Goal: Task Accomplishment & Management: Manage account settings

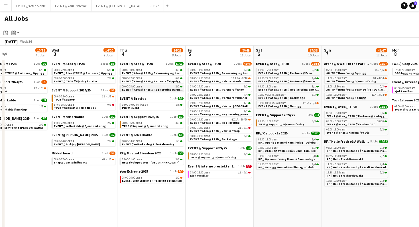
scroll to position [0, 151]
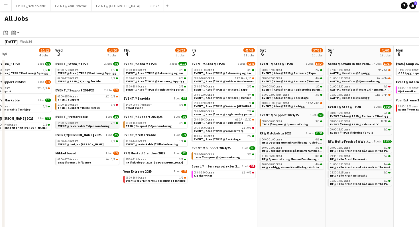
click at [91, 128] on app-brief-job-card "14:00-22:00 CEST 2/2 EVENT // reMarkable // Gjennomføring" at bounding box center [87, 124] width 64 height 7
click at [91, 124] on span "EVENT // reMarkable // Gjennomføring" at bounding box center [84, 126] width 52 height 4
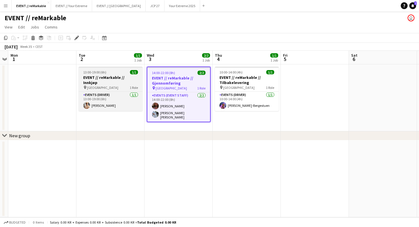
click at [93, 67] on div at bounding box center [111, 67] width 64 height 1
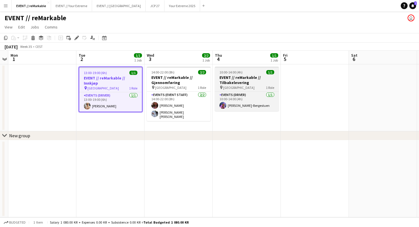
click at [225, 71] on span "10:00-14:00 (4h)" at bounding box center [230, 72] width 23 height 4
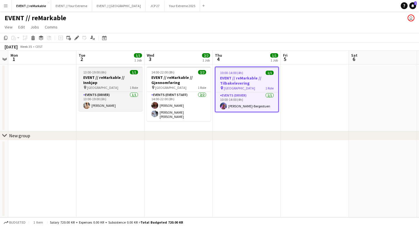
click at [98, 79] on h3 "EVENT // reMarkable // Innkjøp" at bounding box center [111, 80] width 64 height 10
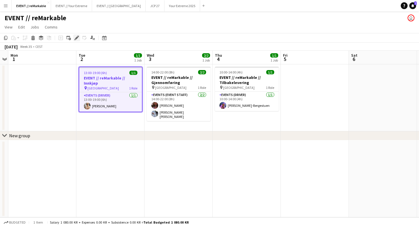
click at [77, 41] on div "Edit" at bounding box center [76, 37] width 7 height 7
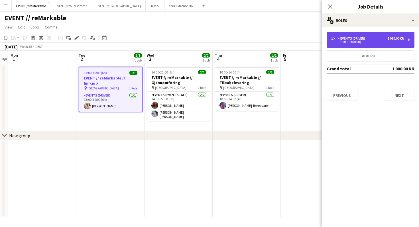
click at [358, 36] on div "1 x Events (Driver) 1 080.00 KR 13:00-19:00 (6h)" at bounding box center [370, 40] width 88 height 16
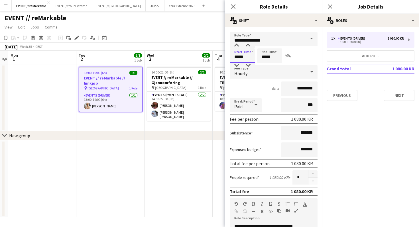
click at [244, 59] on input "*****" at bounding box center [242, 55] width 25 height 14
click at [236, 65] on div at bounding box center [236, 66] width 11 height 6
click at [236, 45] on div at bounding box center [236, 46] width 11 height 6
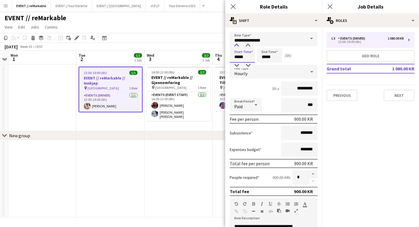
type input "*****"
click at [265, 61] on input "*****" at bounding box center [269, 55] width 25 height 14
type input "*****"
click at [264, 65] on div at bounding box center [263, 66] width 11 height 6
click at [297, 57] on div "Start Time ***** End Time ***** (3h)" at bounding box center [274, 55] width 88 height 14
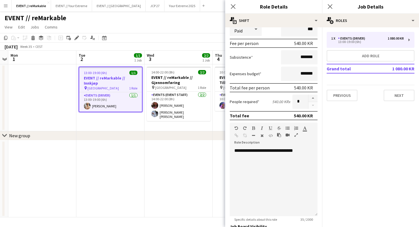
scroll to position [159, 0]
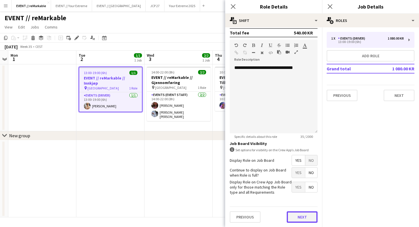
click at [297, 222] on button "Next" at bounding box center [302, 216] width 31 height 11
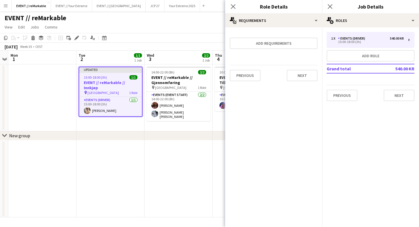
scroll to position [0, 0]
click at [301, 76] on button "Next" at bounding box center [302, 75] width 31 height 11
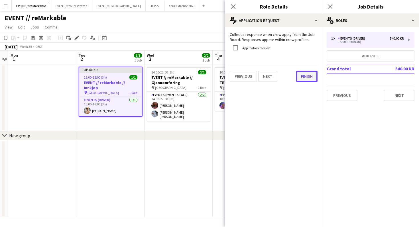
click at [304, 75] on button "Finish" at bounding box center [306, 76] width 21 height 11
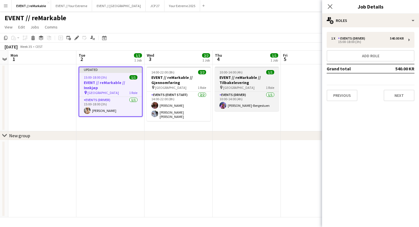
click at [255, 79] on h3 "EVENT // reMarkable // Tilbakelevering" at bounding box center [247, 80] width 64 height 10
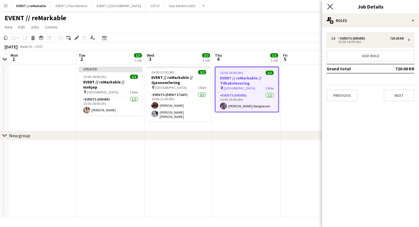
click at [331, 6] on icon "Close pop-in" at bounding box center [329, 6] width 5 height 5
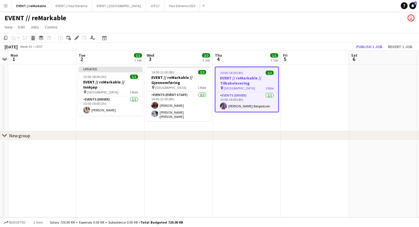
click at [33, 40] on icon at bounding box center [33, 38] width 3 height 3
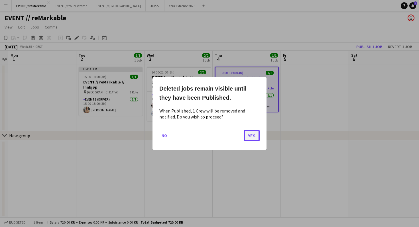
click at [248, 133] on button "Yes" at bounding box center [252, 135] width 16 height 11
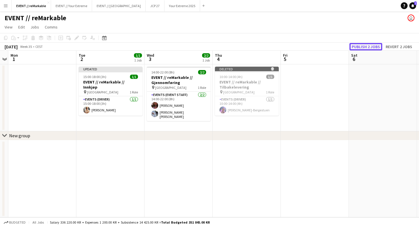
click at [370, 47] on button "Publish 2 jobs" at bounding box center [365, 46] width 33 height 7
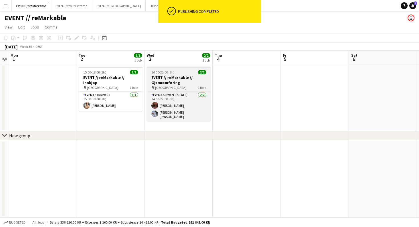
click at [183, 87] on div "pin Oslo 1 Role" at bounding box center [179, 87] width 64 height 5
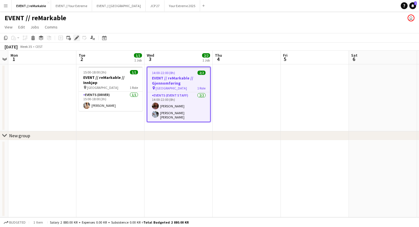
click at [76, 37] on icon "Edit" at bounding box center [76, 38] width 5 height 5
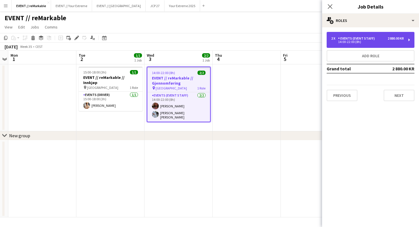
click at [339, 41] on div "14:00-22:00 (8h)" at bounding box center [367, 41] width 73 height 3
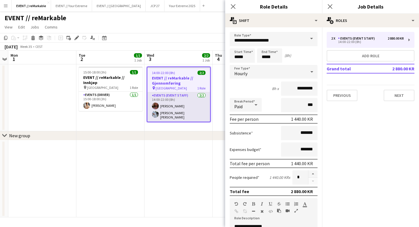
click at [181, 116] on app-card-role "Events (Event Staff) [DATE] 14:00-22:00 (8h) Mathilde Bårreng [PERSON_NAME] [PE…" at bounding box center [178, 106] width 63 height 29
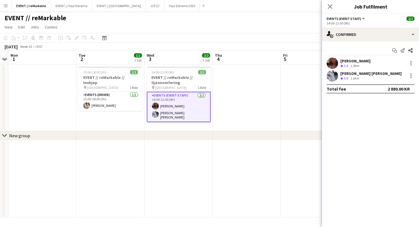
click at [392, 164] on mat-expansion-panel "check Confirmed Start chat Send notification Share [PERSON_NAME] Crew rating 3.…" at bounding box center [370, 134] width 97 height 186
click at [410, 66] on div at bounding box center [410, 63] width 7 height 7
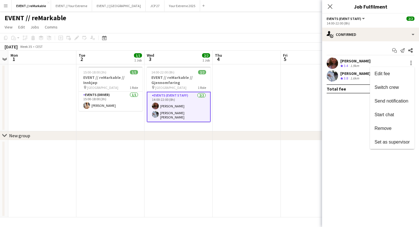
click at [341, 127] on div at bounding box center [209, 113] width 419 height 227
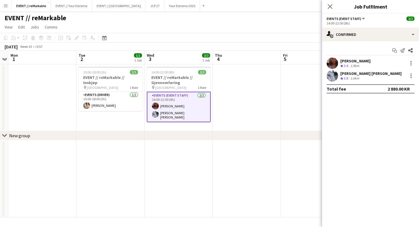
click at [340, 60] on div "[PERSON_NAME] Crew rating 3.4 1.9km" at bounding box center [370, 63] width 97 height 11
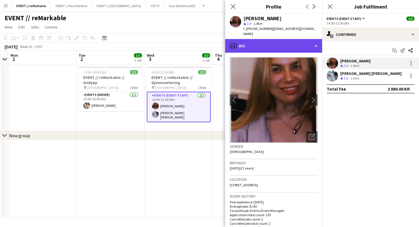
click at [311, 42] on div "profile Bio" at bounding box center [273, 46] width 97 height 14
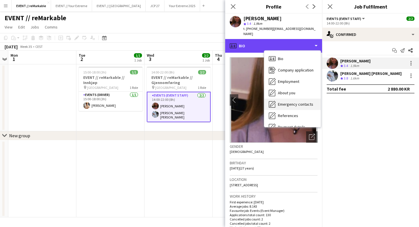
scroll to position [54, 0]
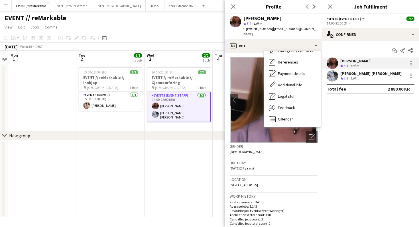
click at [273, 177] on h3 "Location" at bounding box center [274, 179] width 88 height 5
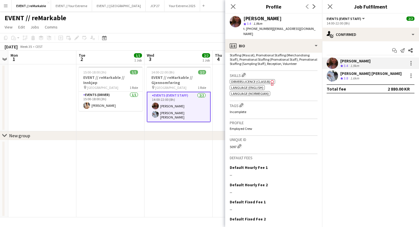
scroll to position [239, 0]
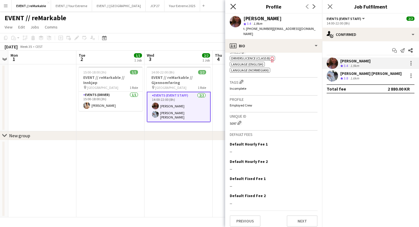
click at [231, 6] on icon "Close pop-in" at bounding box center [232, 6] width 5 height 5
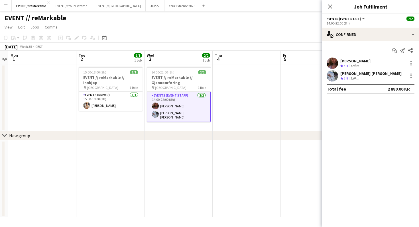
click at [330, 3] on div "Close pop-in" at bounding box center [330, 6] width 16 height 13
click at [330, 7] on icon at bounding box center [329, 6] width 5 height 5
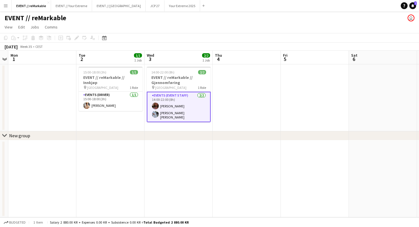
click at [161, 101] on app-card-role "Events (Event Staff) [DATE] 14:00-22:00 (8h) Mathilde Bårreng [PERSON_NAME] [PE…" at bounding box center [179, 107] width 64 height 30
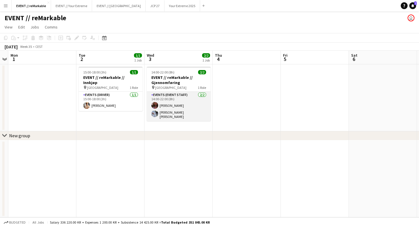
click at [161, 101] on app-card-role "Events (Event Staff) [DATE] 14:00-22:00 (8h) Mathilde Bårreng [PERSON_NAME] [PE…" at bounding box center [179, 106] width 64 height 29
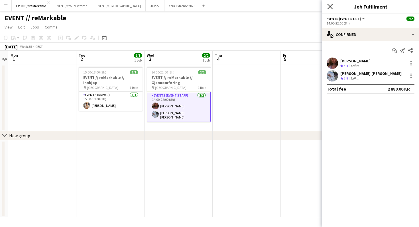
click at [330, 6] on icon at bounding box center [329, 6] width 5 height 5
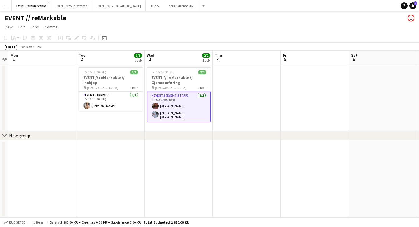
click at [206, 37] on app-toolbar "Copy Paste Paste Command V Paste with crew Command Shift V Paste linked Job [GE…" at bounding box center [209, 38] width 419 height 10
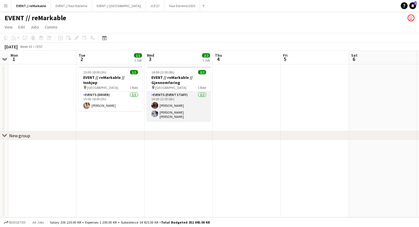
click at [175, 101] on app-card-role "Events (Event Staff) [DATE] 14:00-22:00 (8h) Mathilde Bårreng [PERSON_NAME] [PE…" at bounding box center [179, 106] width 64 height 29
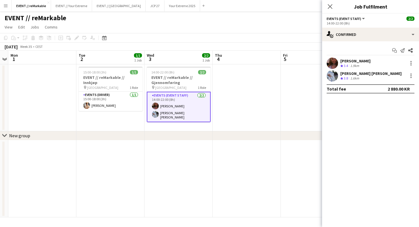
click at [395, 63] on div "[PERSON_NAME] Crew rating 3.4 1.9km" at bounding box center [370, 63] width 97 height 11
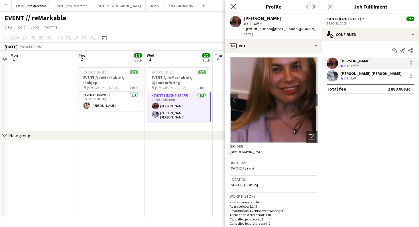
click at [234, 5] on icon at bounding box center [232, 6] width 5 height 5
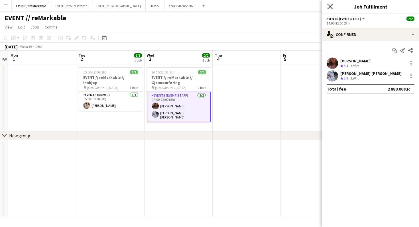
click at [329, 6] on icon "Close pop-in" at bounding box center [329, 6] width 5 height 5
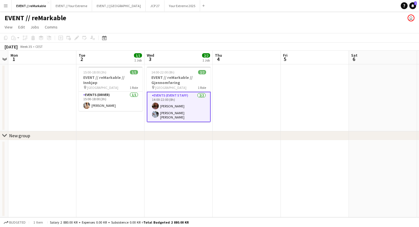
click at [233, 31] on app-page-menu "View Day view expanded Day view collapsed Month view Date picker Jump to [DATE]…" at bounding box center [209, 27] width 419 height 11
